Goal: Find specific page/section: Locate a particular part of the current website

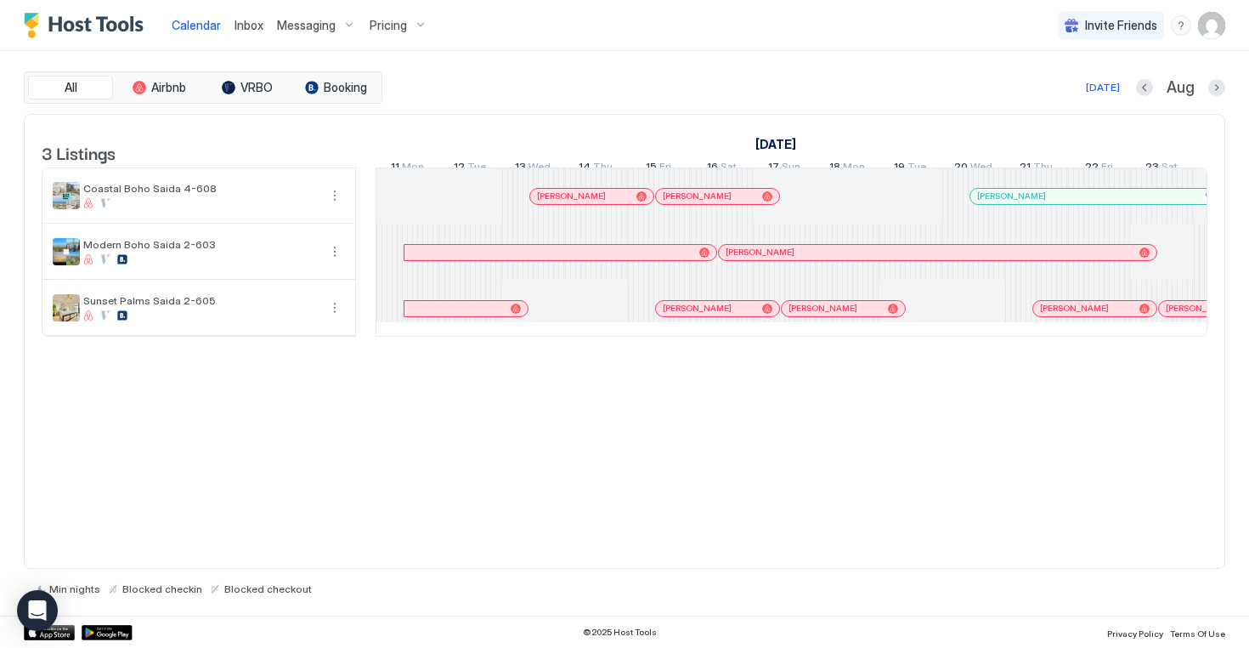
scroll to position [0, 944]
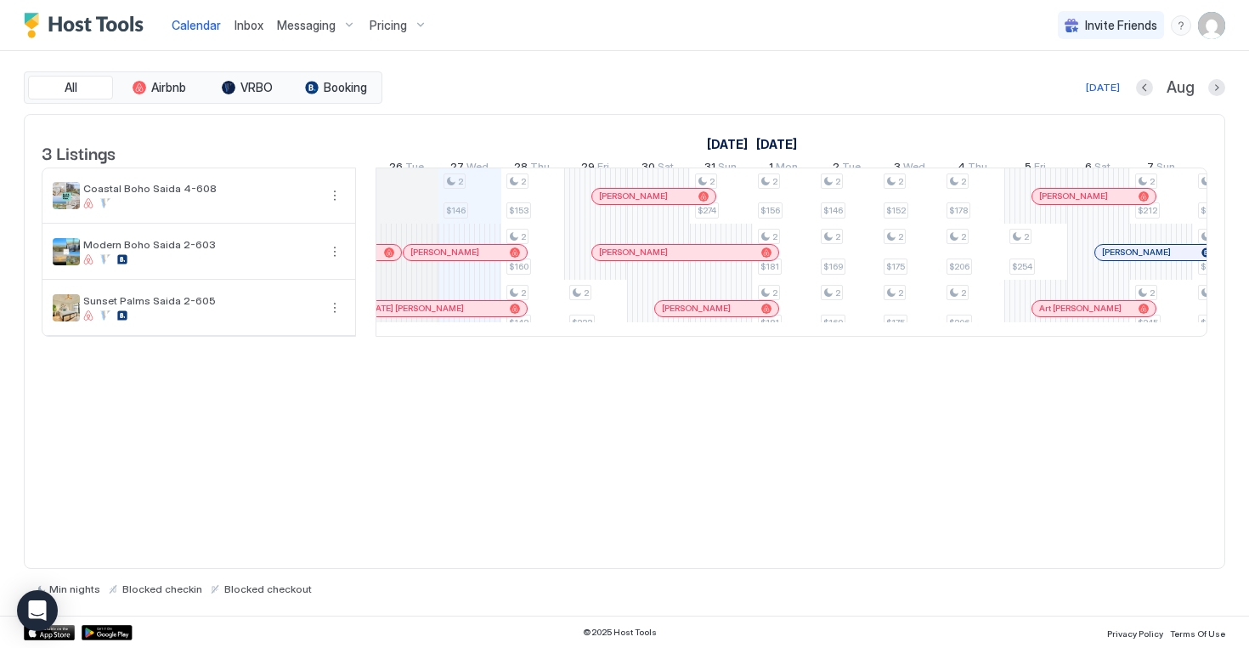
click at [107, 27] on img "Host Tools Logo" at bounding box center [87, 25] width 127 height 25
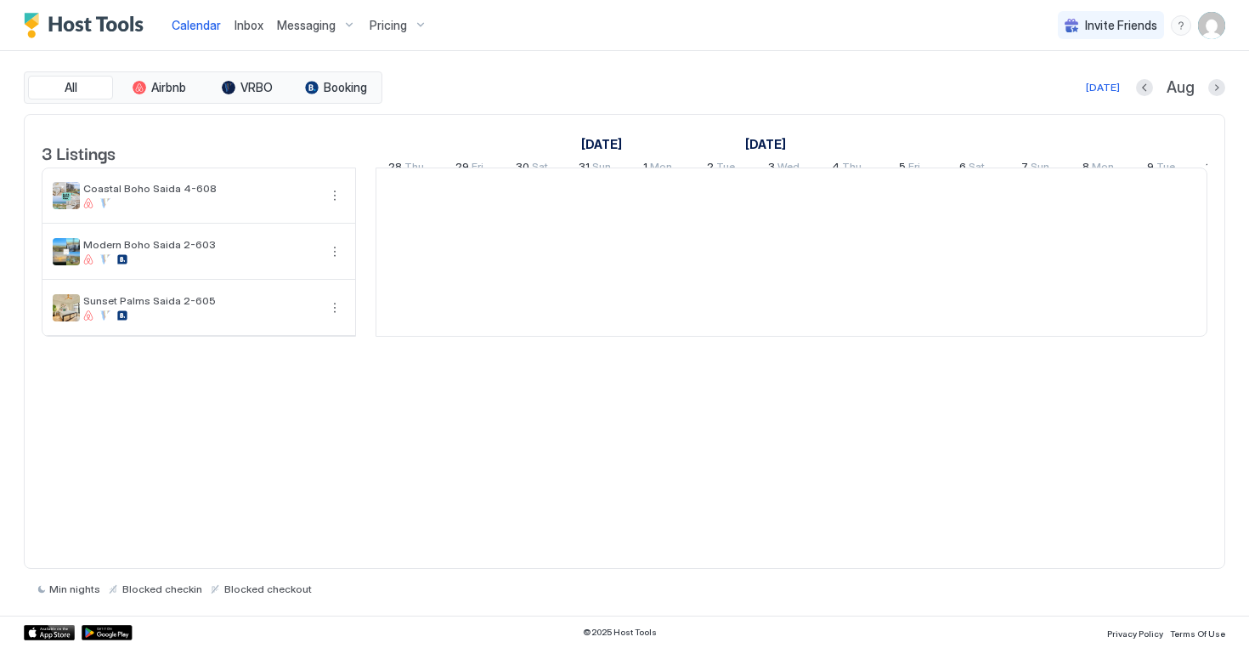
scroll to position [0, 944]
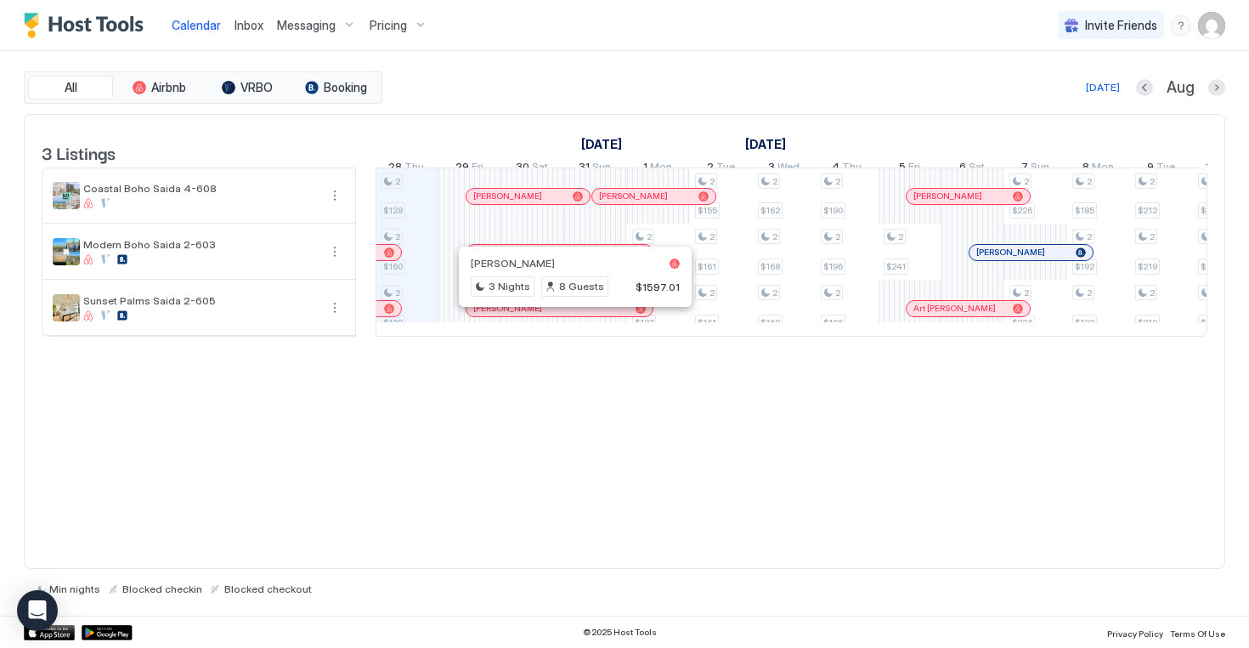
click at [569, 315] on div at bounding box center [569, 309] width 14 height 14
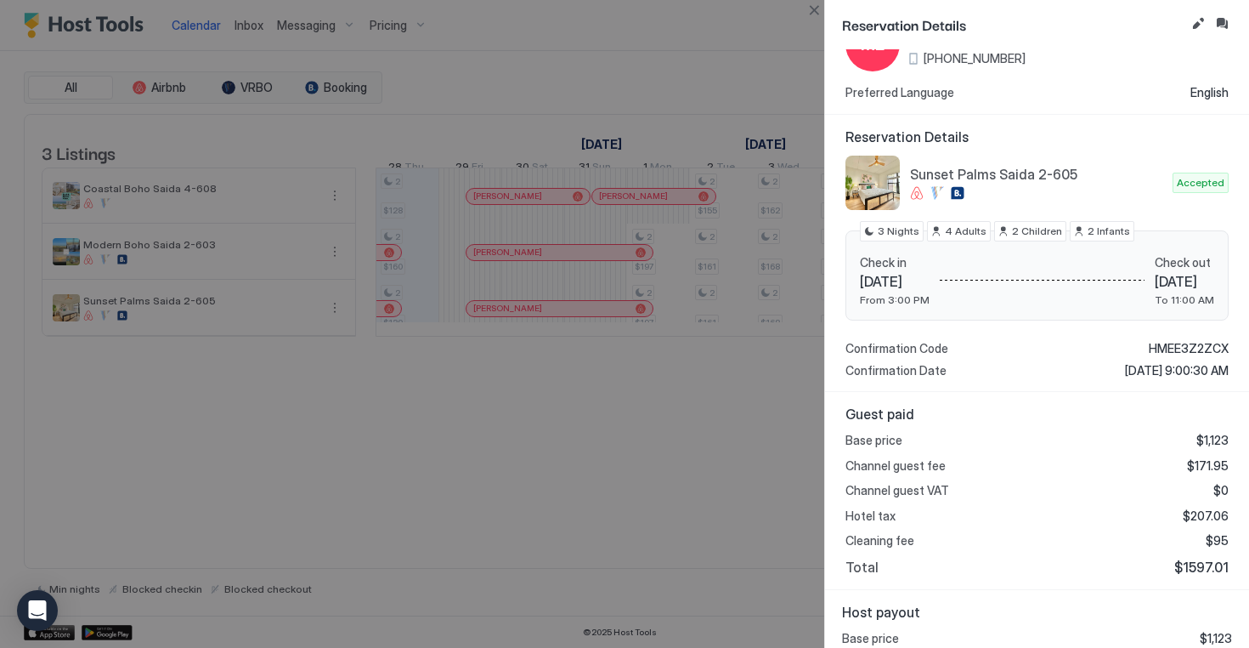
scroll to position [212, 0]
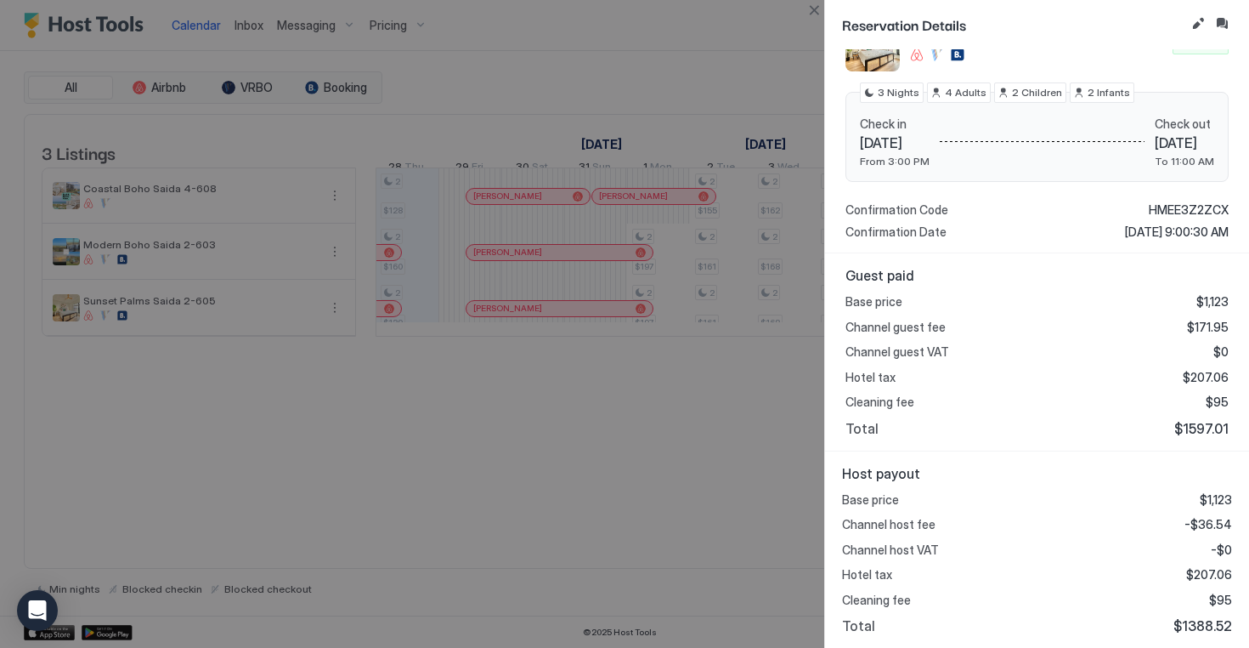
click at [640, 415] on div at bounding box center [624, 324] width 1249 height 648
click at [812, 11] on button "Close" at bounding box center [814, 10] width 20 height 20
